Goal: Book appointment/travel/reservation

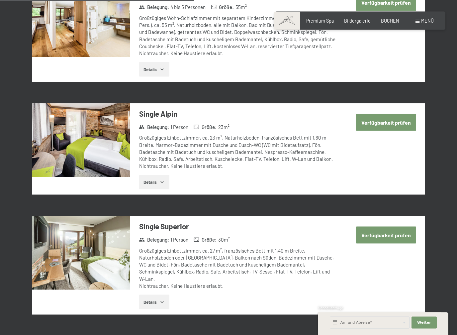
scroll to position [915, 0]
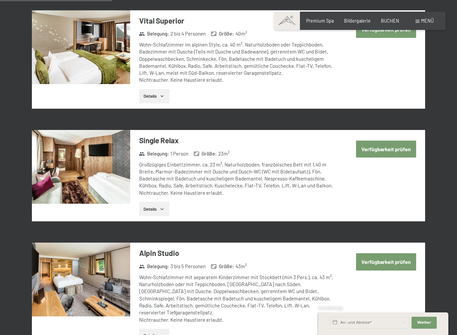
click at [395, 141] on button "Verfügbarkeit prüfen" at bounding box center [386, 149] width 60 height 17
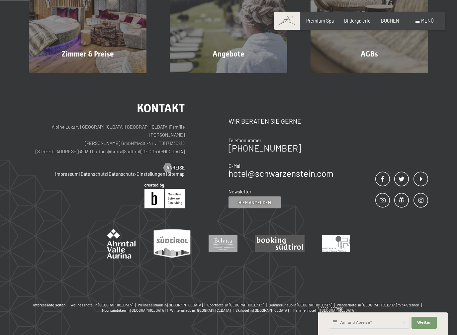
scroll to position [139, 0]
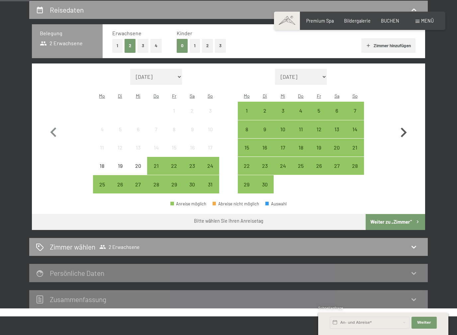
click at [403, 128] on icon "button" at bounding box center [404, 133] width 6 height 10
select select "2025-09-01"
select select "2025-10-01"
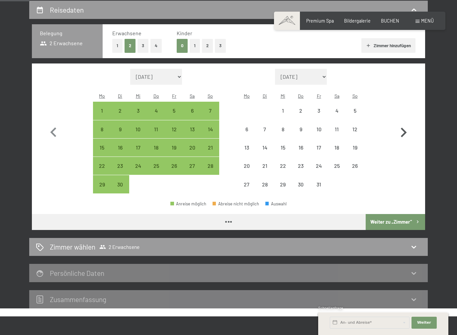
click at [406, 129] on icon "button" at bounding box center [404, 133] width 6 height 10
select select "2025-10-01"
select select "2025-11-01"
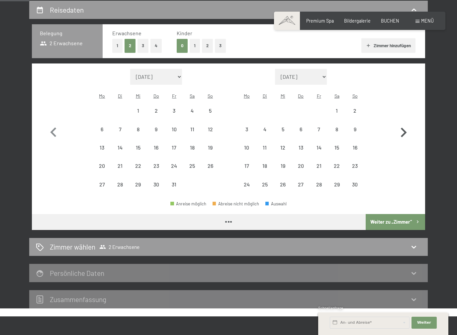
select select "2025-10-01"
select select "2025-11-01"
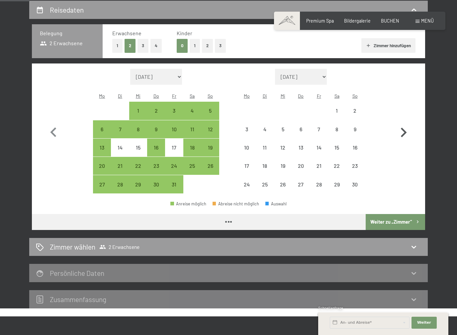
click at [408, 130] on icon "button" at bounding box center [403, 132] width 19 height 19
select select "2025-11-01"
select select "2025-12-01"
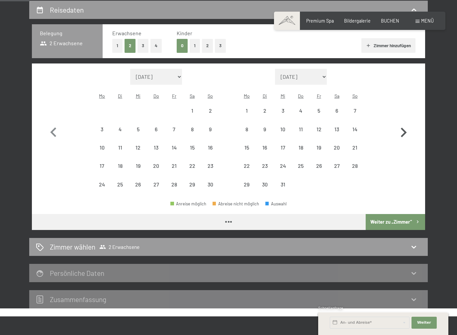
select select "2025-11-01"
select select "2025-12-01"
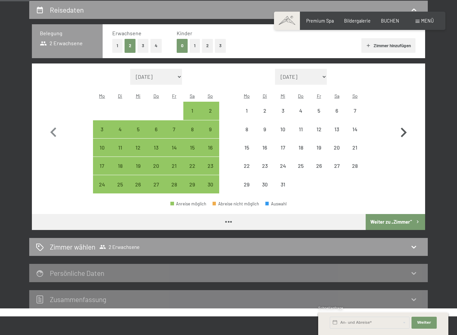
select select "2025-11-01"
select select "2025-12-01"
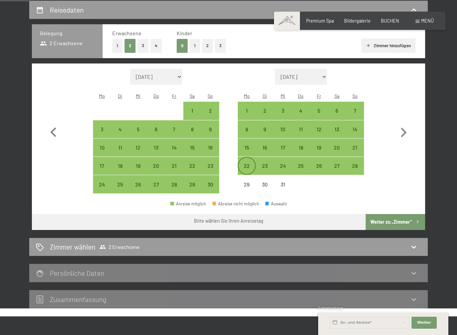
click at [246, 163] on div "22" at bounding box center [246, 171] width 17 height 17
select select "2025-11-01"
select select "2025-12-01"
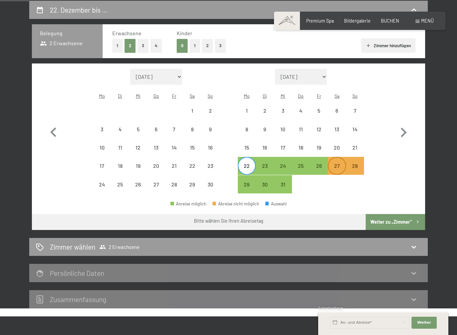
click at [339, 163] on div "27" at bounding box center [337, 171] width 17 height 17
select select "2025-11-01"
select select "2025-12-01"
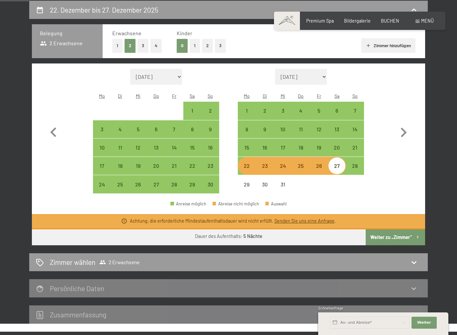
click at [396, 229] on button "Weiter zu „Zimmer“" at bounding box center [395, 237] width 59 height 16
select select "2025-11-01"
select select "2025-12-01"
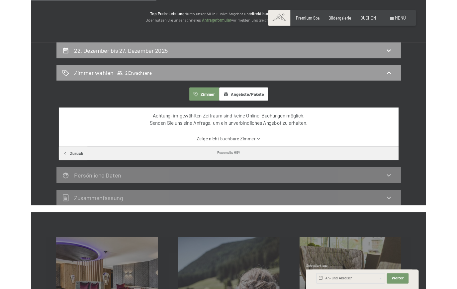
scroll to position [0, 0]
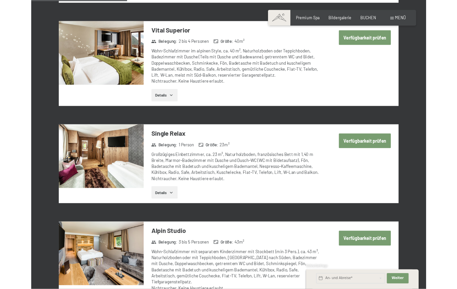
scroll to position [533, 0]
